Goal: Register for event/course

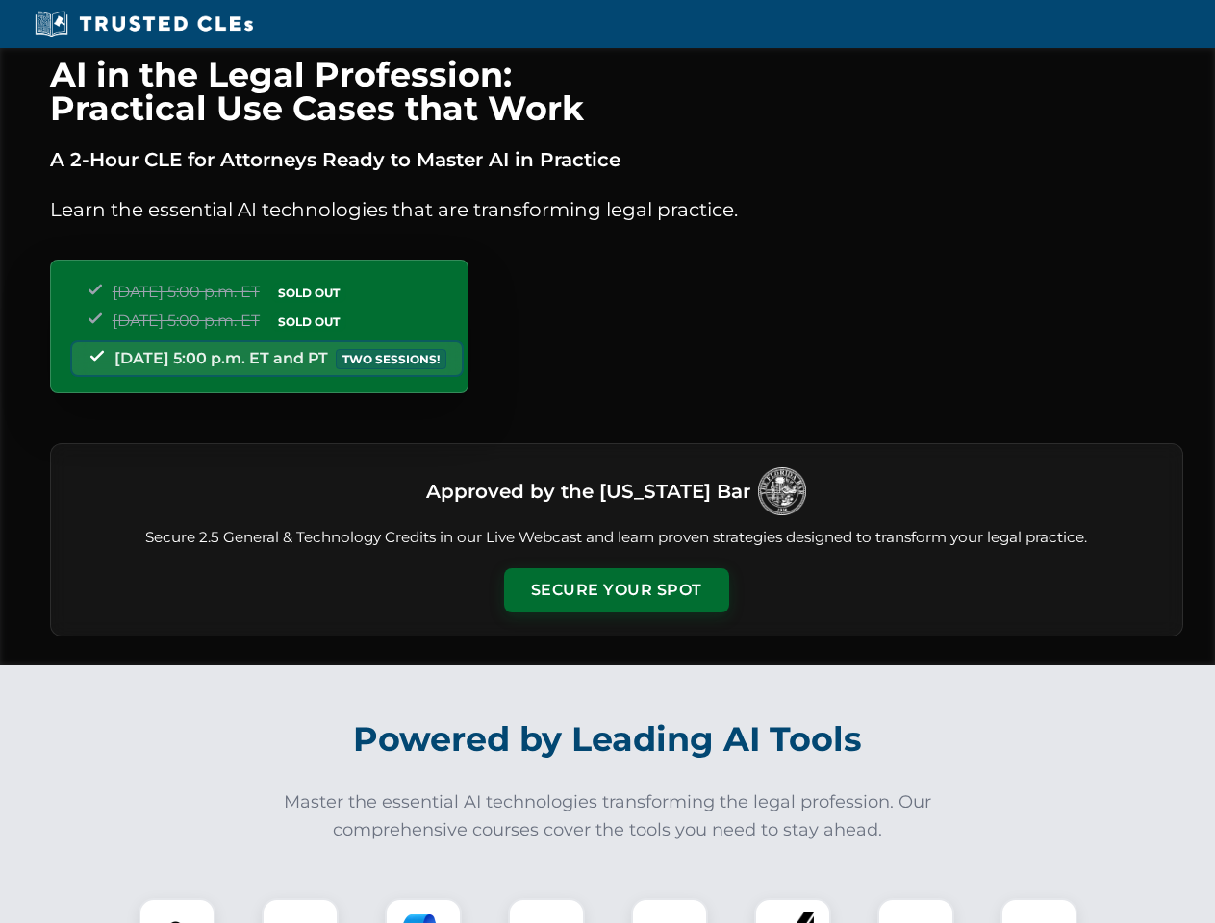
click at [615, 590] on button "Secure Your Spot" at bounding box center [616, 590] width 225 height 44
click at [177, 911] on img at bounding box center [177, 937] width 56 height 56
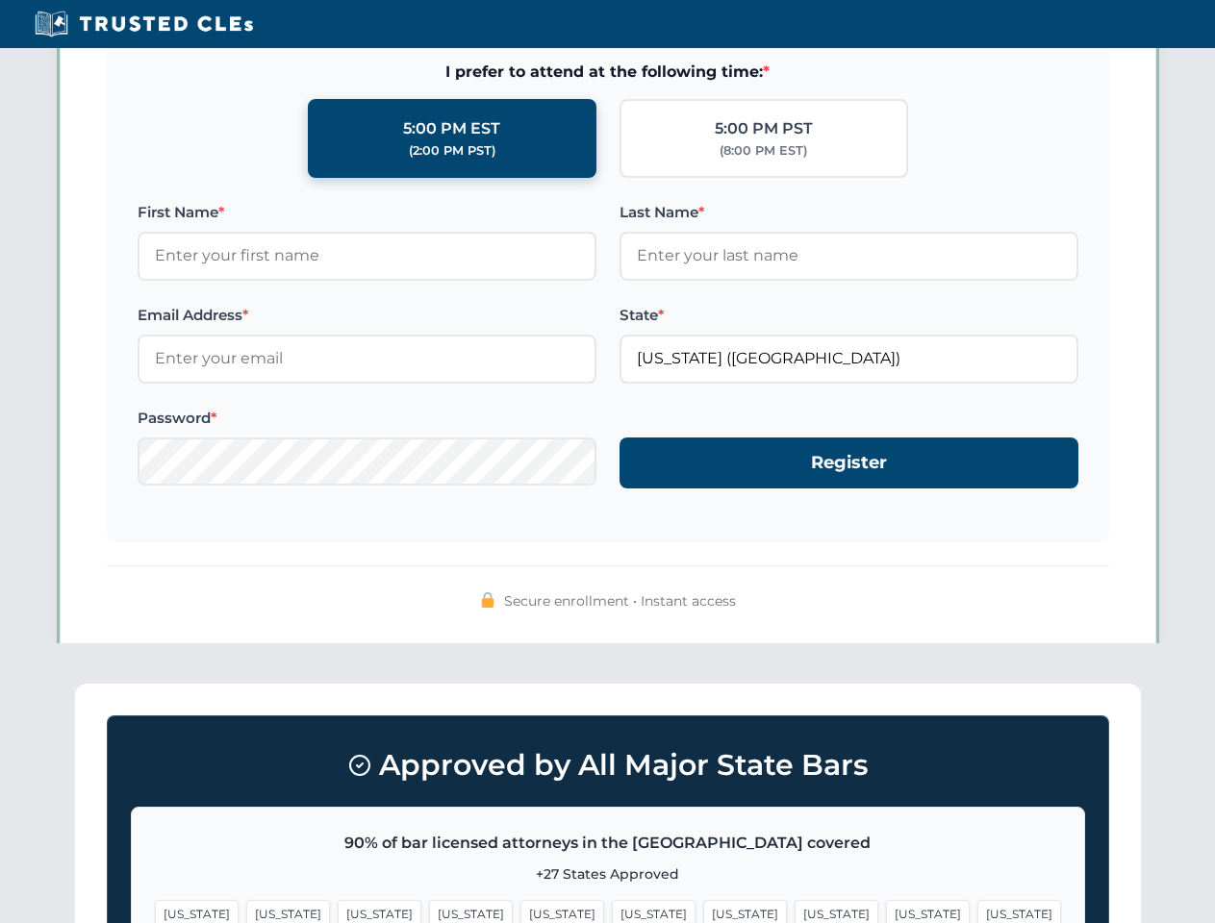
click at [703, 911] on span "[US_STATE]" at bounding box center [745, 914] width 84 height 28
click at [886, 911] on span "[US_STATE]" at bounding box center [928, 914] width 84 height 28
